Goal: Transaction & Acquisition: Purchase product/service

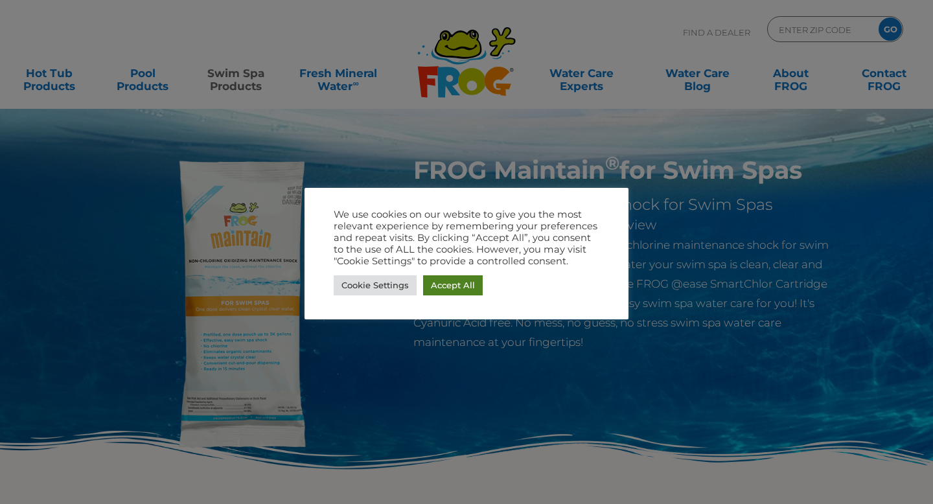
click at [439, 283] on link "Accept All" at bounding box center [453, 285] width 60 height 20
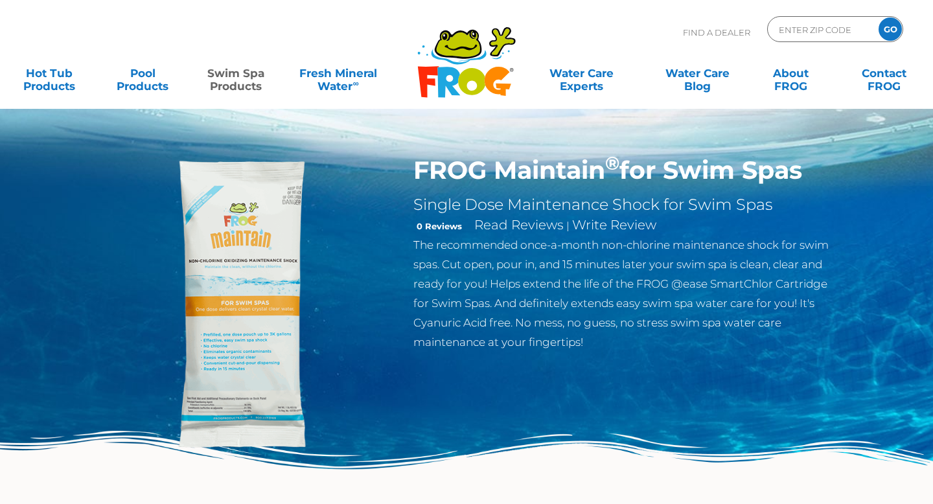
click at [246, 401] on img at bounding box center [245, 304] width 297 height 297
click at [272, 327] on img at bounding box center [245, 304] width 297 height 297
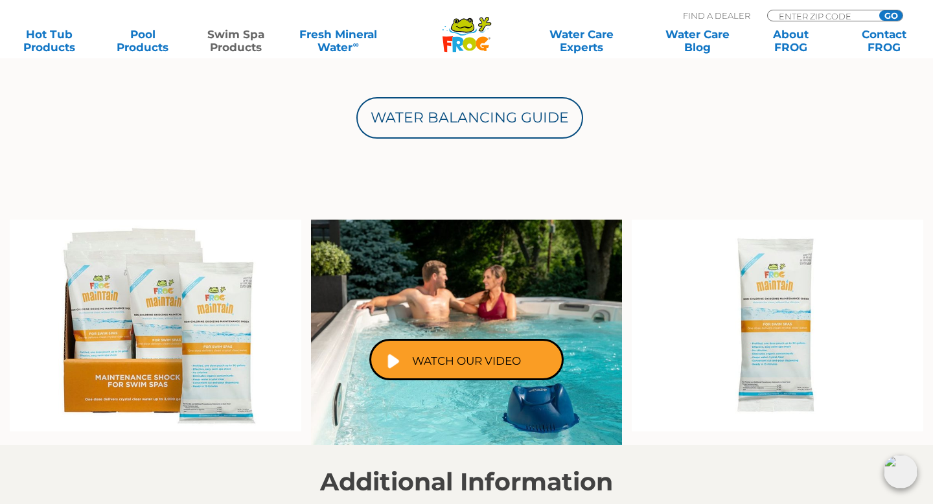
scroll to position [714, 0]
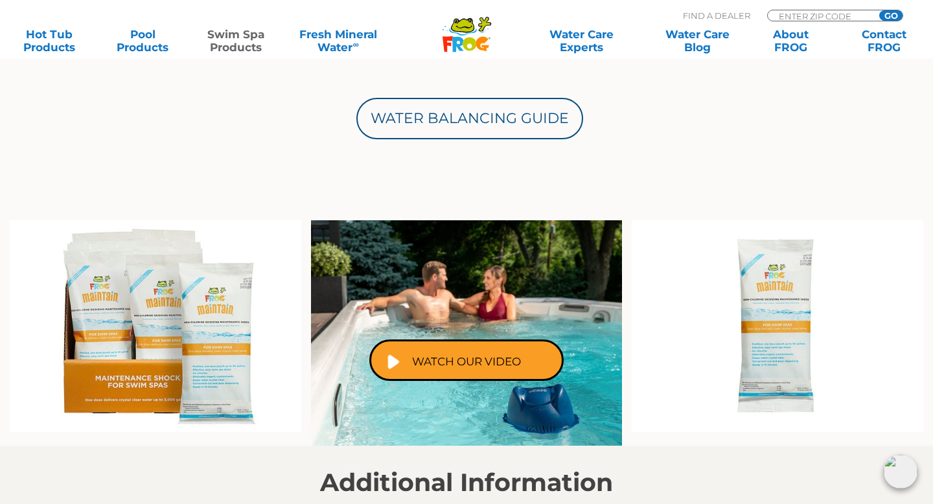
click at [205, 378] on img at bounding box center [156, 326] width 292 height 212
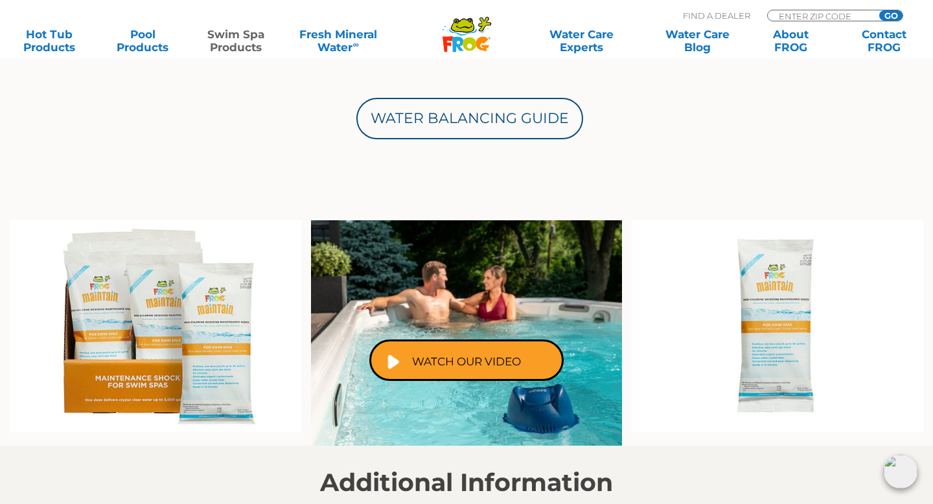
click at [198, 364] on img at bounding box center [156, 326] width 292 height 212
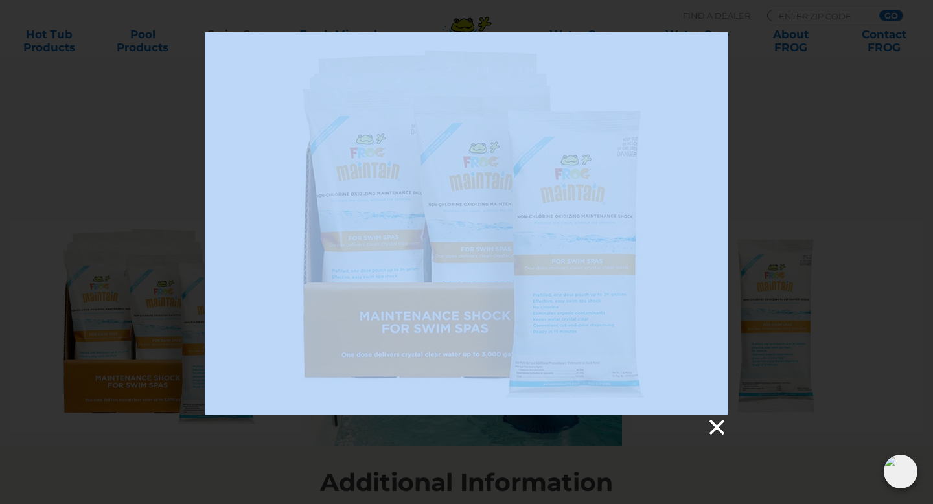
click at [717, 428] on link at bounding box center [715, 427] width 19 height 19
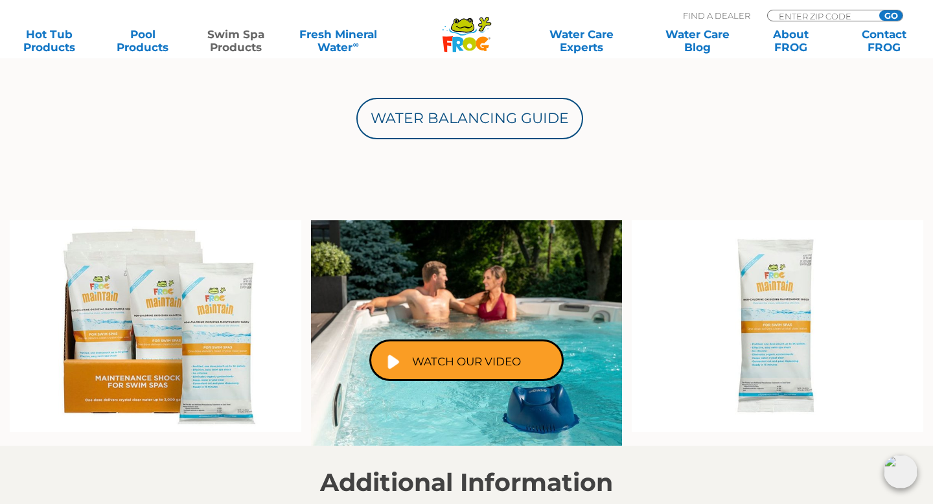
click at [759, 350] on img at bounding box center [778, 326] width 292 height 212
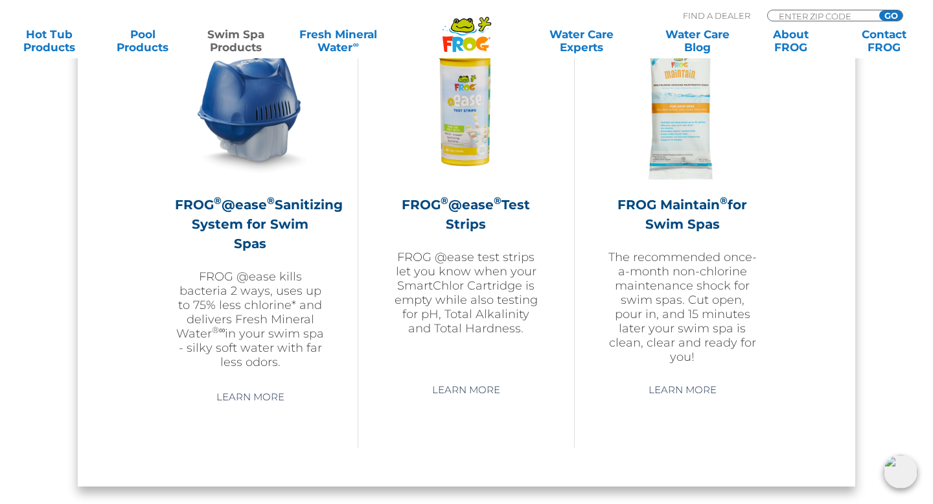
scroll to position [1234, 0]
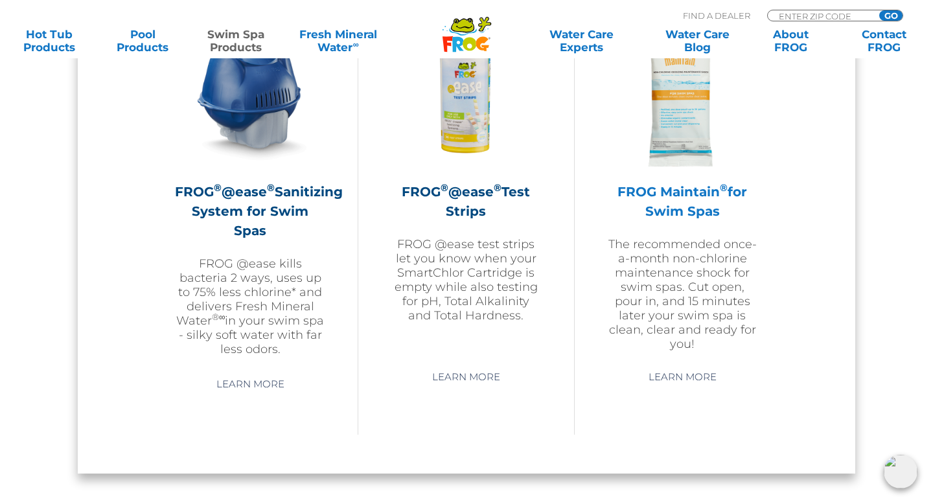
click at [679, 196] on h2 "FROG Maintain ® for Swim Spas" at bounding box center [682, 201] width 151 height 39
